Goal: Information Seeking & Learning: Learn about a topic

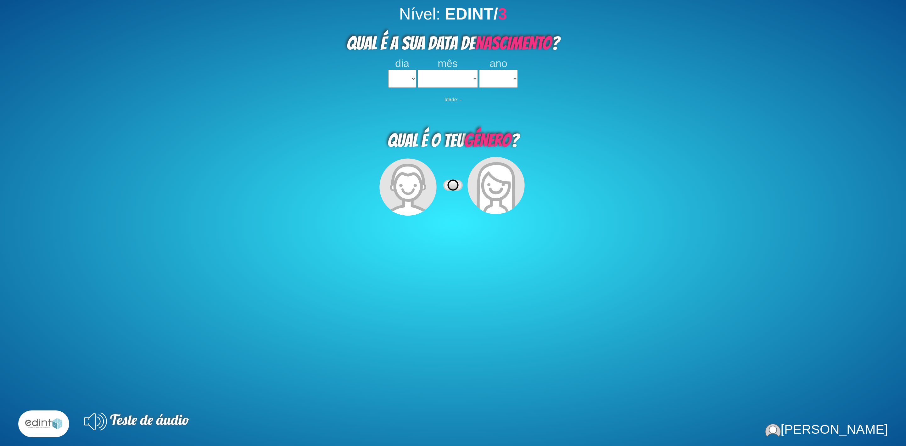
select select
click at [492, 187] on icon at bounding box center [495, 188] width 39 height 53
select select
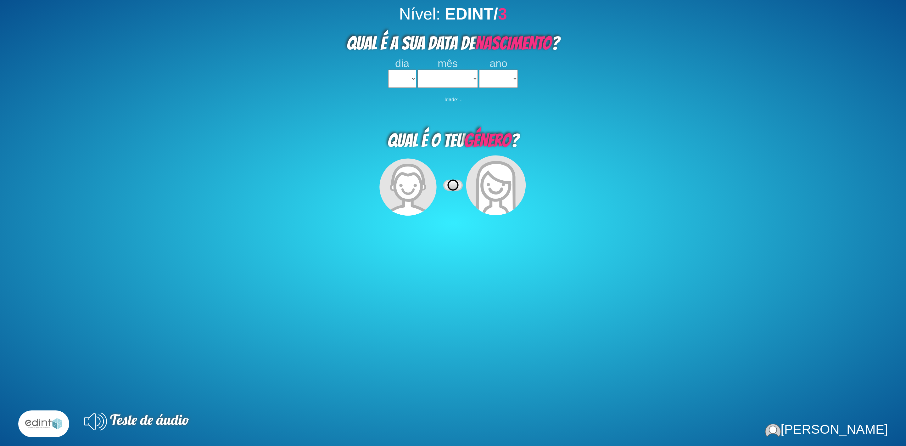
select select
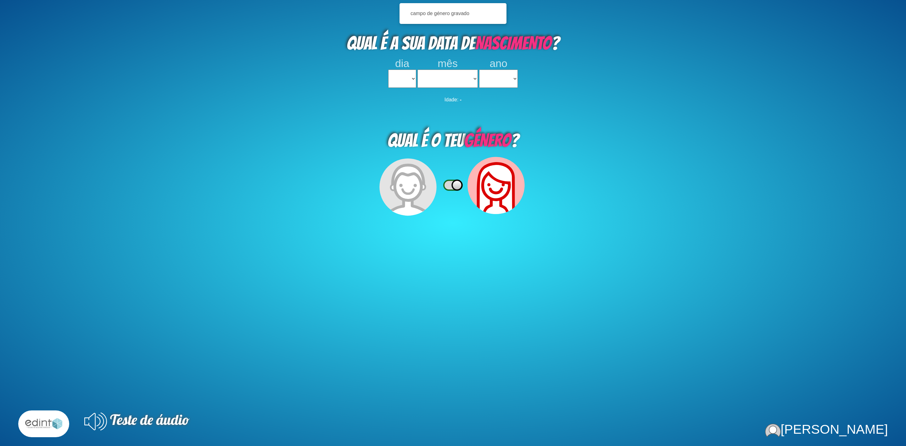
drag, startPoint x: 393, startPoint y: 77, endPoint x: 394, endPoint y: 86, distance: 9.5
click at [393, 77] on select "1 2 3 4 5 6 7 8 9 10 11 12 13 14 15 16 17 18 19 20 21 22 23 24 25 26 27 28 29 3…" at bounding box center [402, 79] width 28 height 18
select select "1"
click at [388, 70] on select "1 2 3 4 5 6 7 8 9 10 11 12 13 14 15 16 17 18 19 20 21 22 23 24 25 26 27 28 29 3…" at bounding box center [402, 79] width 28 height 18
select select
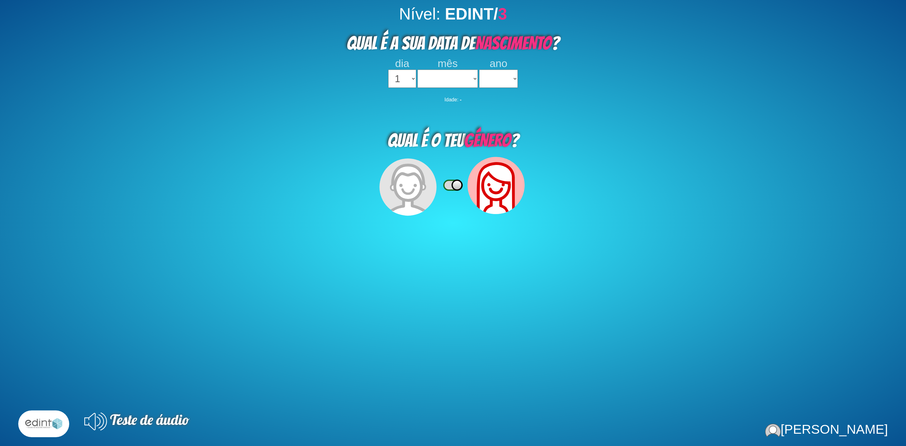
select select
click at [445, 84] on select "janeiro fevereiro [PERSON_NAME] [PERSON_NAME] julho [PERSON_NAME] setembro outu…" at bounding box center [447, 79] width 60 height 18
select select "02"
click at [417, 70] on select "janeiro fevereiro [PERSON_NAME] [PERSON_NAME] julho [PERSON_NAME] setembro outu…" at bounding box center [447, 79] width 60 height 18
click at [488, 81] on select "2023 2022 2021 2020 2019 2018 2017 2016 2015 2014 2013 2012 2011 2010 2009 2008…" at bounding box center [498, 79] width 39 height 18
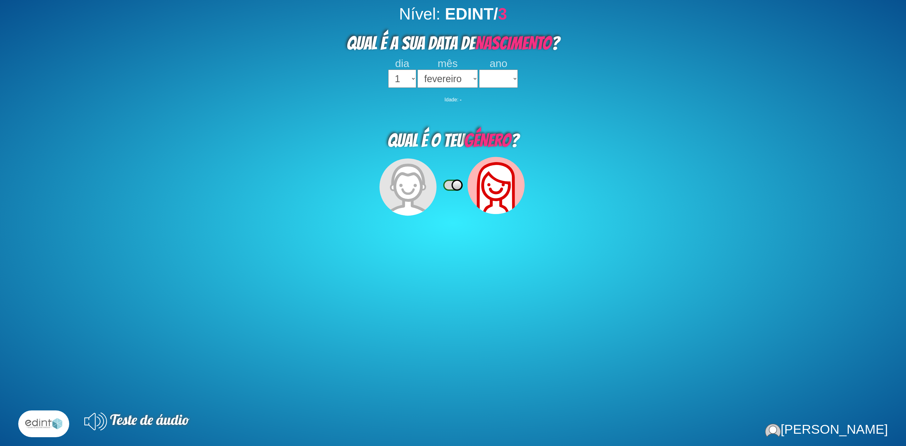
select select "2022"
click at [479, 70] on select "2023 2022 2021 2020 2019 2018 2017 2016 2015 2014 2013 2012 2011 2010 2009 2008…" at bounding box center [498, 79] width 39 height 18
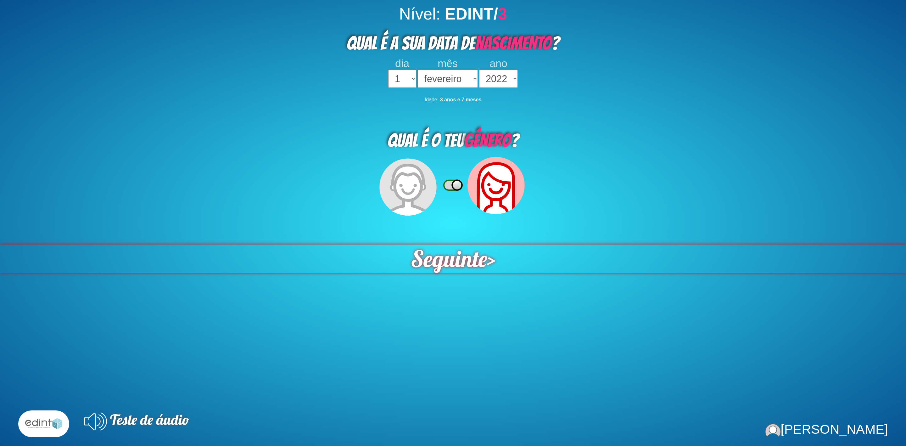
click at [466, 253] on span "Seguinte" at bounding box center [449, 258] width 76 height 28
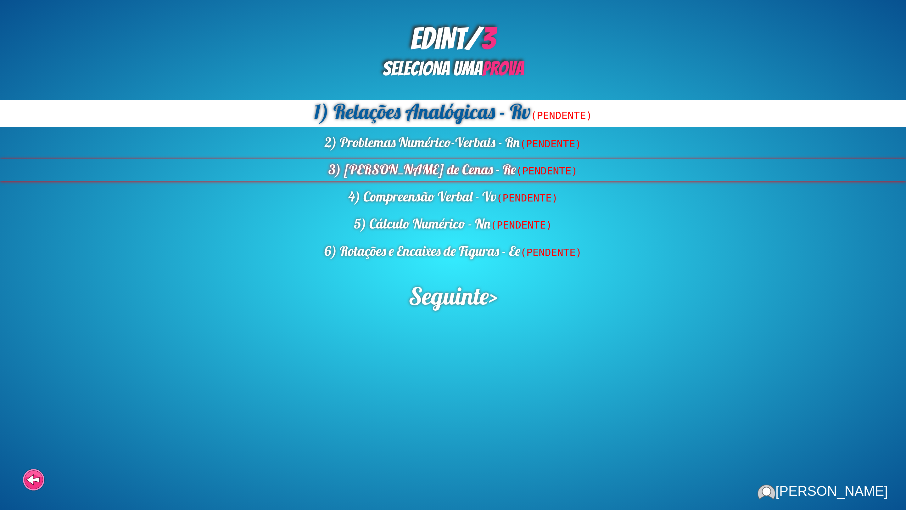
click at [441, 171] on div "3) [PERSON_NAME] de Cenas - Re (PENDENTE)" at bounding box center [453, 170] width 906 height 22
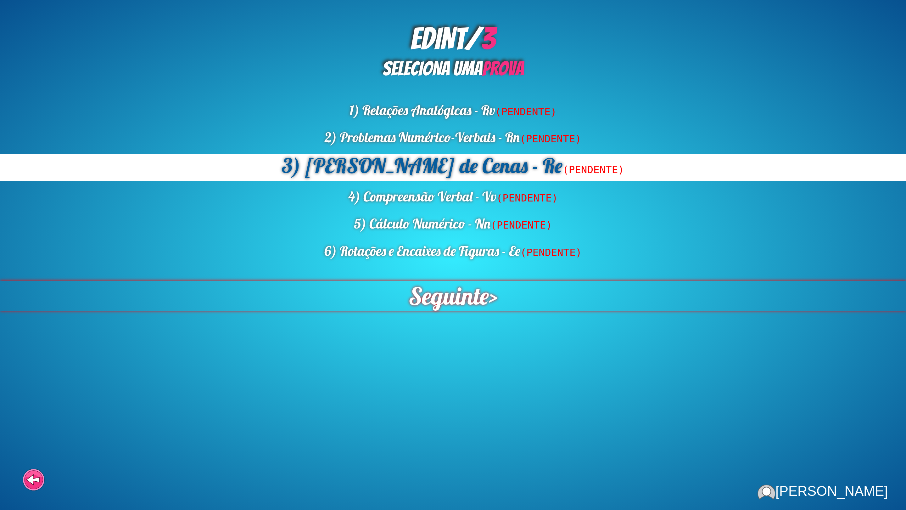
click at [466, 295] on span "Seguinte" at bounding box center [448, 296] width 80 height 30
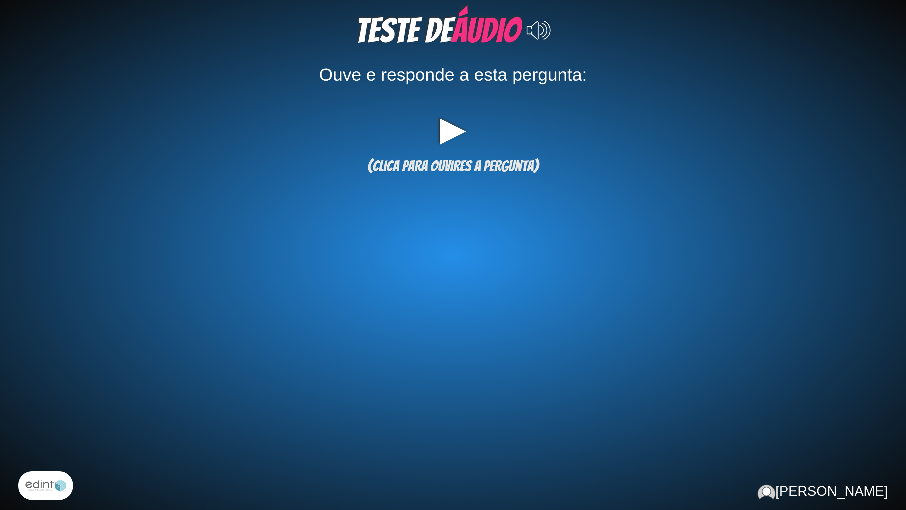
click at [445, 129] on div "▶" at bounding box center [453, 128] width 836 height 31
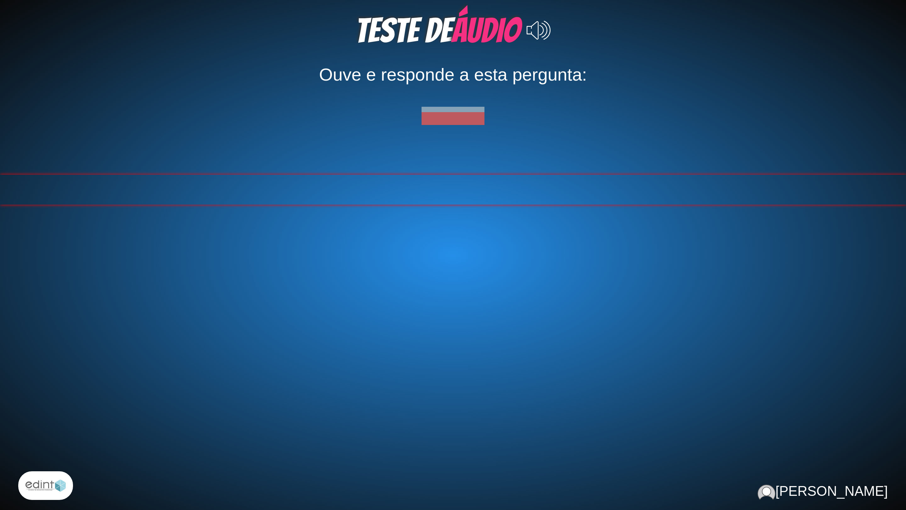
click at [438, 184] on div at bounding box center [453, 190] width 906 height 30
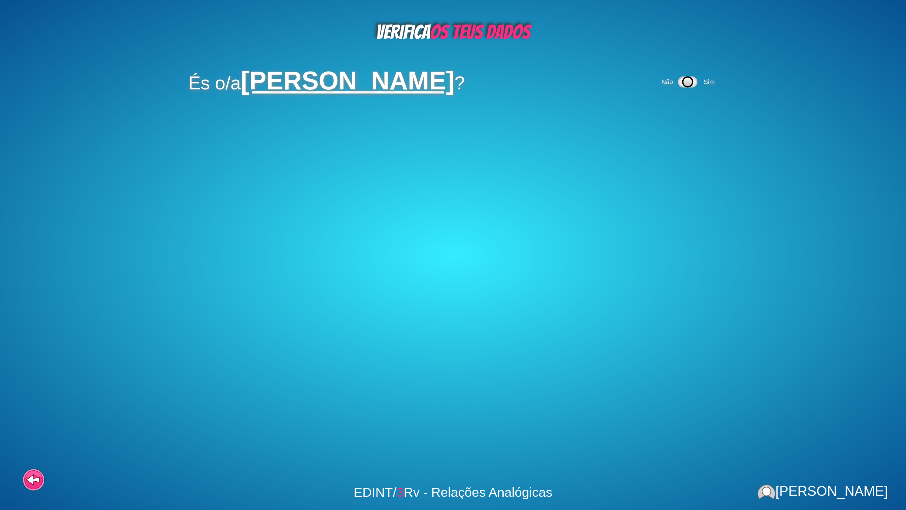
click at [718, 82] on div "Não Sim" at bounding box center [689, 82] width 58 height 25
click at [714, 82] on span "Sim" at bounding box center [709, 81] width 11 height 7
click at [687, 117] on div "Não Sim" at bounding box center [665, 121] width 58 height 25
click at [685, 122] on span "Sim" at bounding box center [685, 121] width 11 height 7
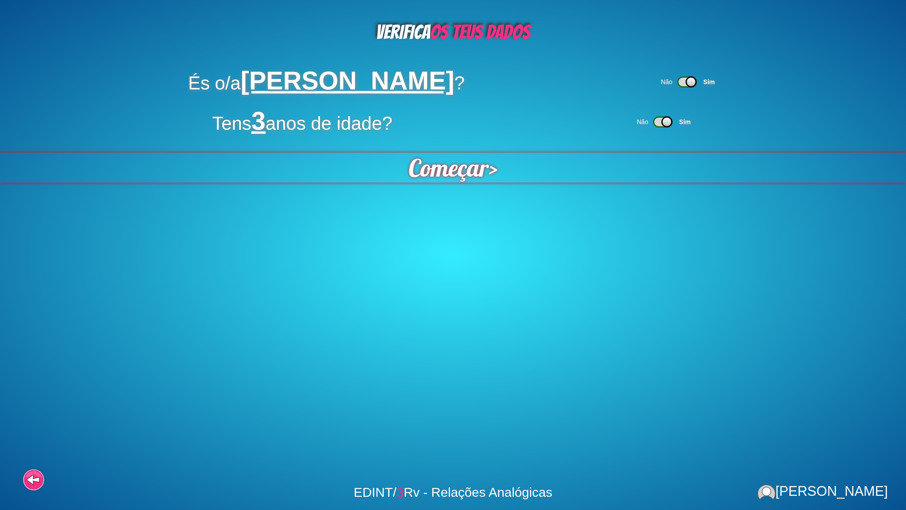
click at [450, 182] on span "Começar" at bounding box center [448, 168] width 81 height 30
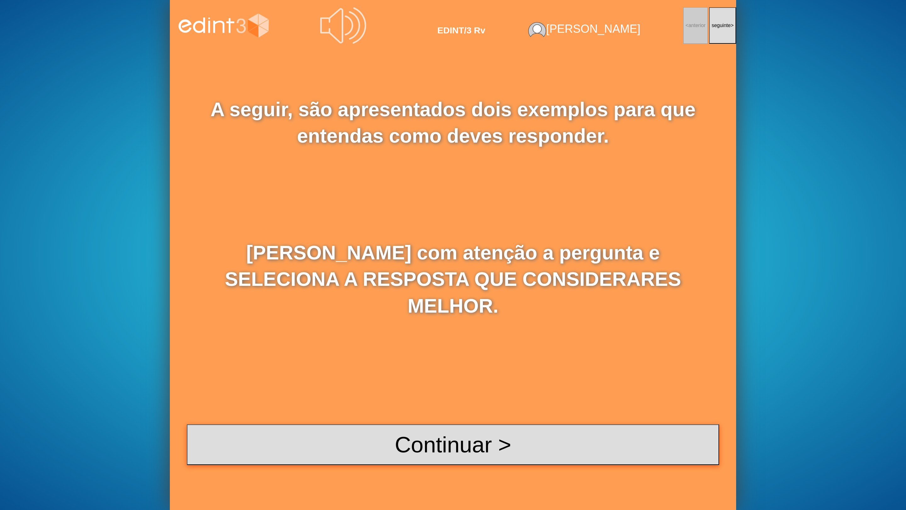
click at [467, 445] on button "Continuar >" at bounding box center [453, 444] width 532 height 41
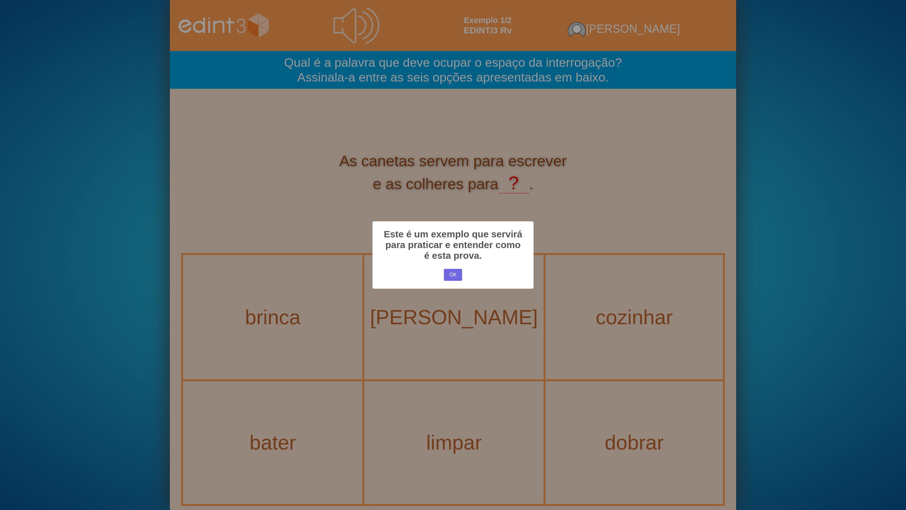
click at [327, 210] on div "× Este é um exemplo que servirá para praticar e entender como é esta prova. OK …" at bounding box center [453, 255] width 906 height 510
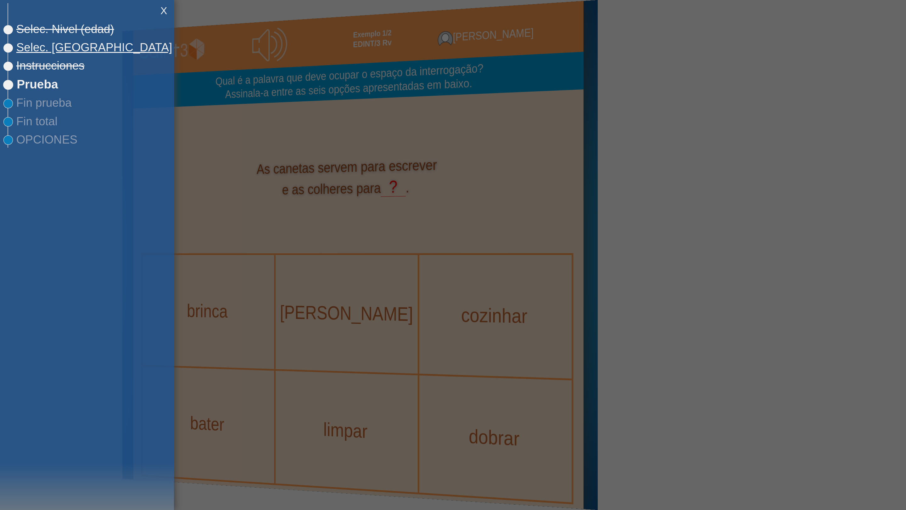
click at [58, 47] on span "Selec. [GEOGRAPHIC_DATA]" at bounding box center [90, 47] width 164 height 13
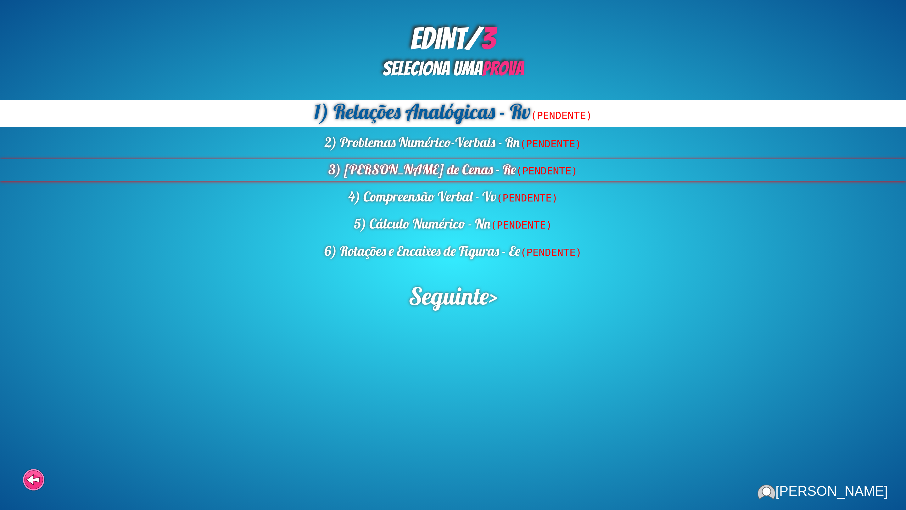
click at [446, 176] on div "3) [PERSON_NAME] de Cenas - Re (PENDENTE)" at bounding box center [453, 170] width 906 height 22
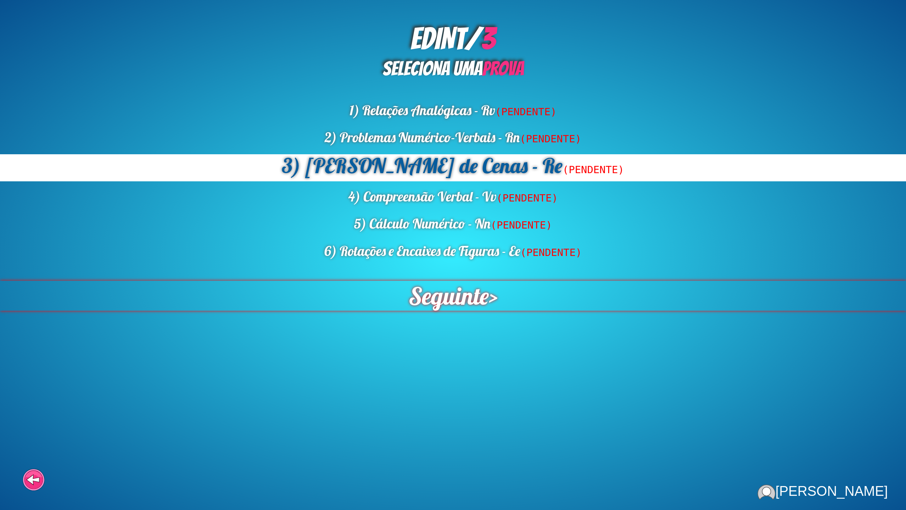
click at [459, 297] on span "Seguinte" at bounding box center [448, 296] width 81 height 30
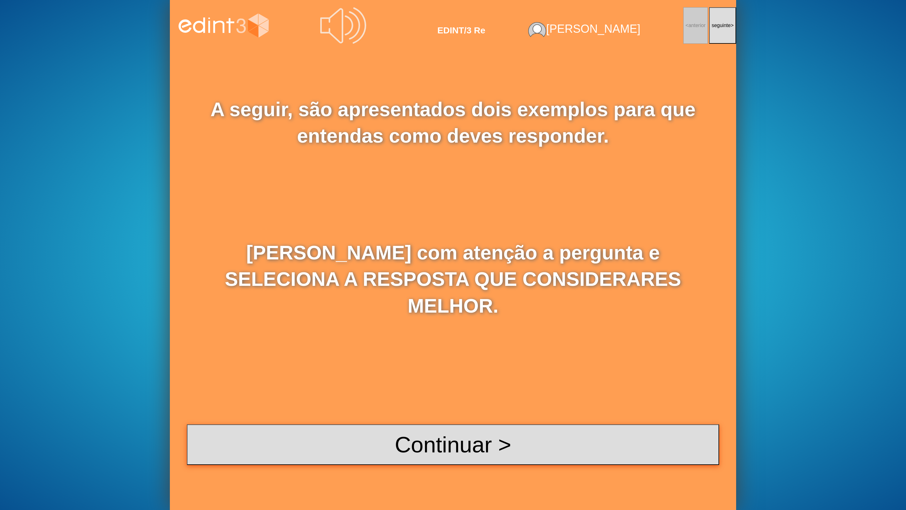
click at [478, 441] on button "Continuar >" at bounding box center [453, 444] width 532 height 41
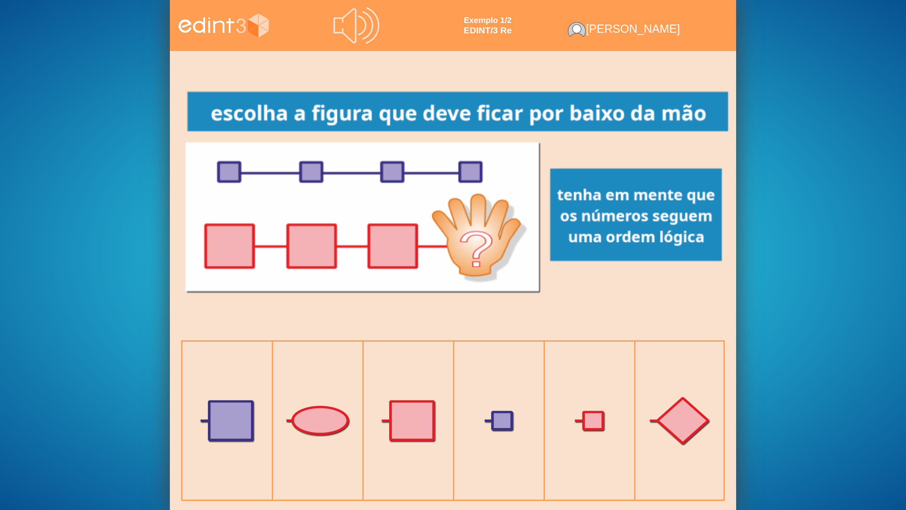
click at [267, 139] on div at bounding box center [453, 195] width 566 height 217
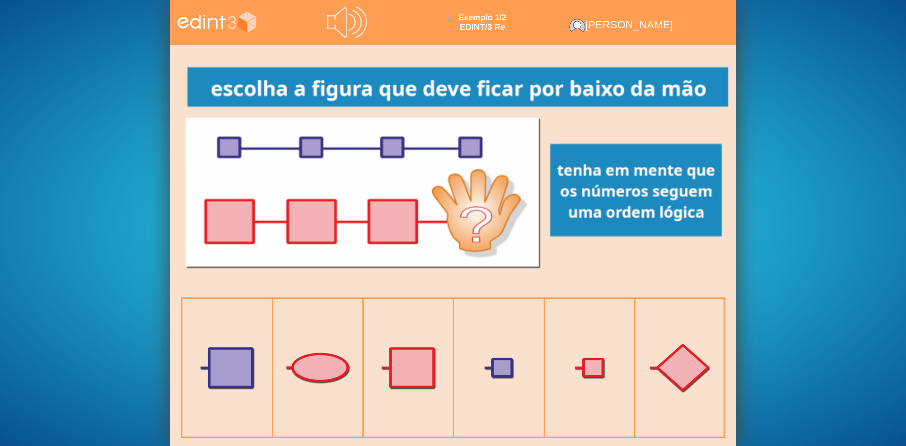
drag, startPoint x: 100, startPoint y: 356, endPoint x: 109, endPoint y: 353, distance: 9.5
click at [106, 356] on div "Nível: EDINT/ 3 QUAL É A SUA DATA [PERSON_NAME] ? dia 1 2 3 4 5 6 7 8 9 10 11 1…" at bounding box center [453, 223] width 906 height 446
